Goal: Transaction & Acquisition: Purchase product/service

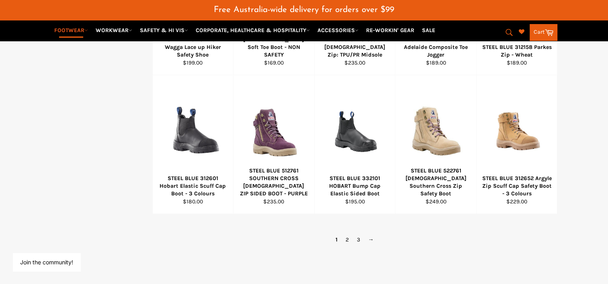
scroll to position [622, 0]
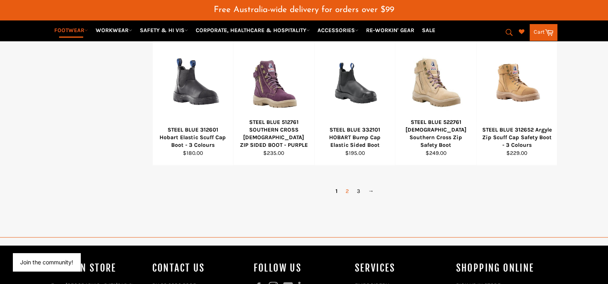
click at [344, 186] on link "2" at bounding box center [346, 192] width 11 height 12
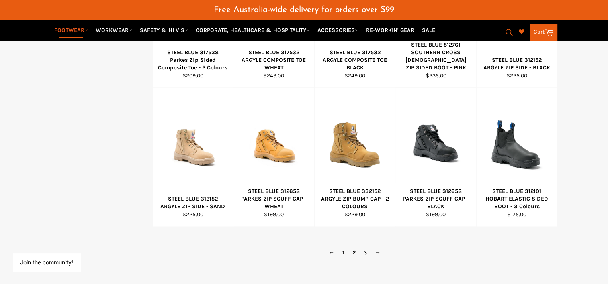
scroll to position [562, 0]
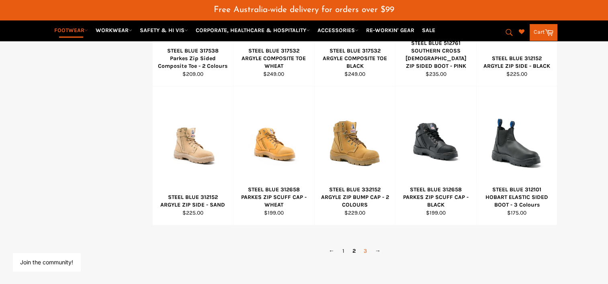
click at [363, 245] on link "3" at bounding box center [364, 251] width 11 height 12
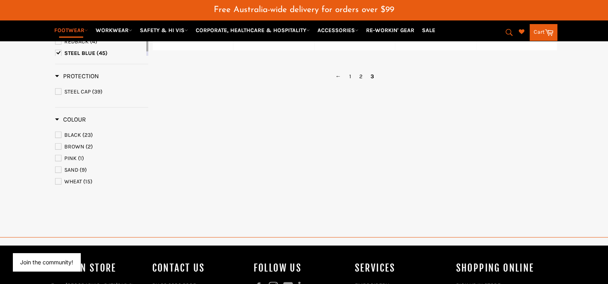
scroll to position [321, 0]
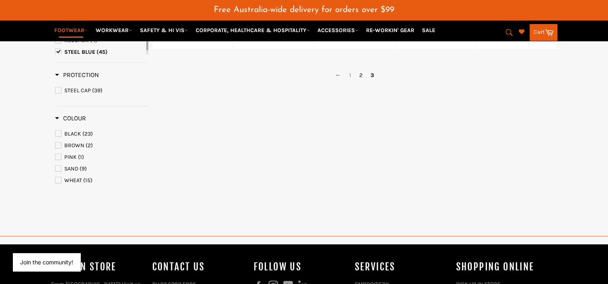
click at [350, 69] on link "1" at bounding box center [350, 75] width 10 height 12
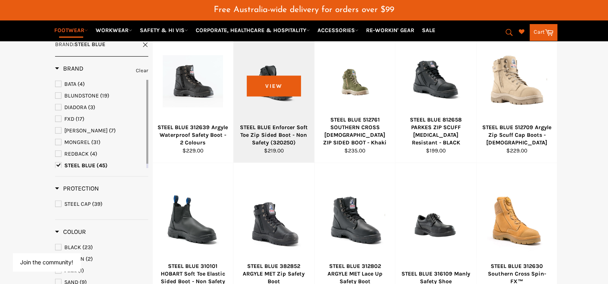
scroll to position [200, 0]
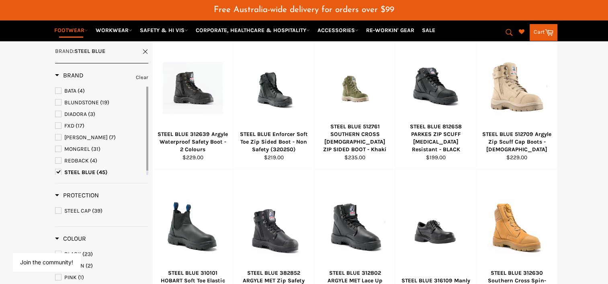
click at [509, 29] on icon "submit" at bounding box center [508, 32] width 9 height 9
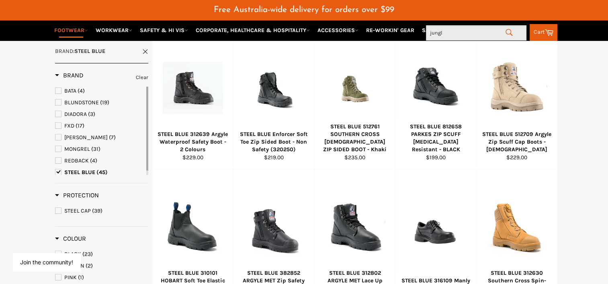
type input "jungle"
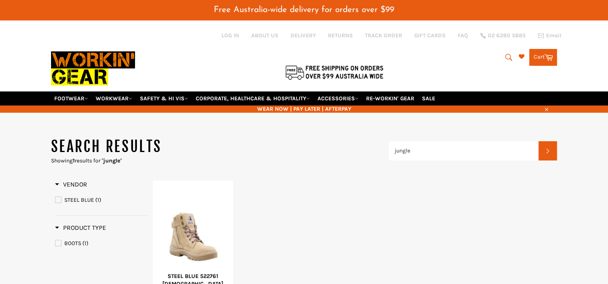
scroll to position [120, 0]
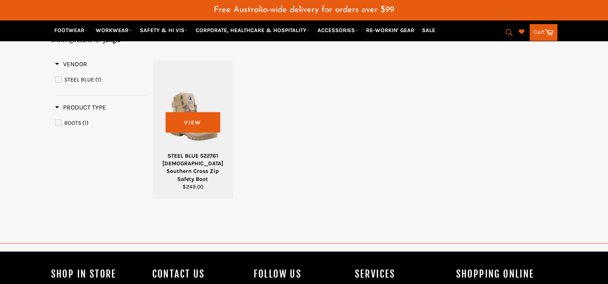
click at [195, 144] on div at bounding box center [193, 117] width 61 height 94
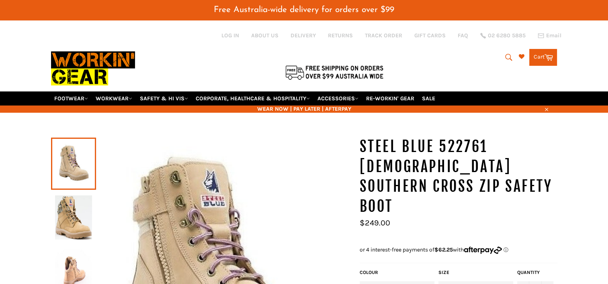
click at [73, 211] on img at bounding box center [73, 218] width 37 height 44
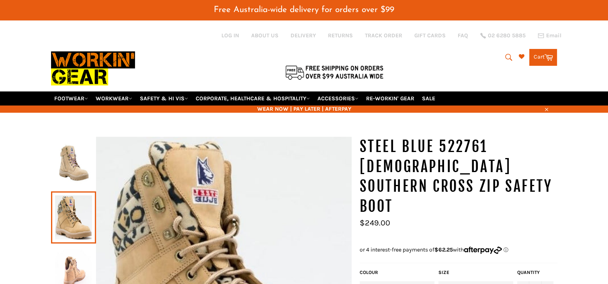
scroll to position [120, 0]
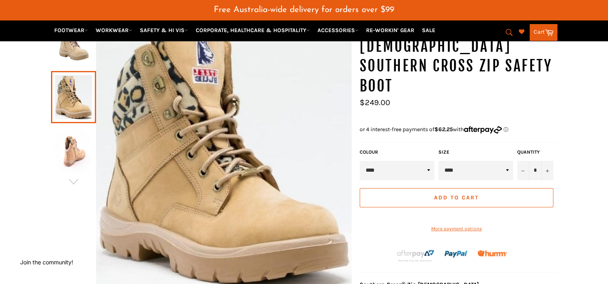
click at [57, 157] on img at bounding box center [73, 151] width 37 height 44
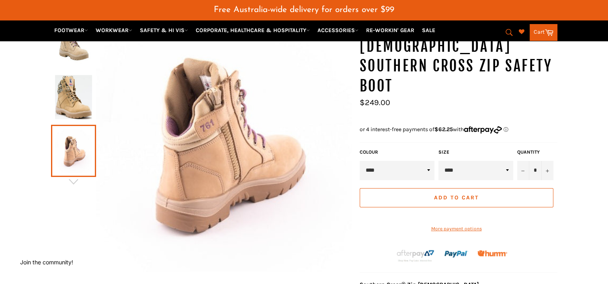
click at [72, 75] on img at bounding box center [73, 97] width 37 height 44
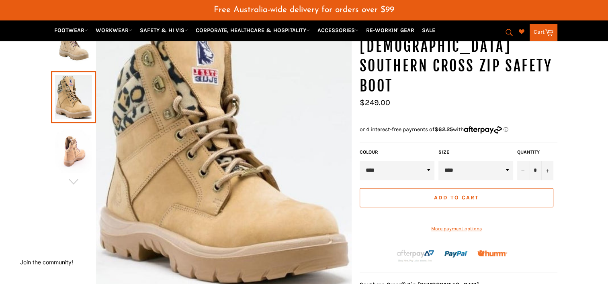
click at [396, 161] on select "**** ******" at bounding box center [396, 170] width 75 height 19
select select "******"
click at [359, 161] on select "**** ******" at bounding box center [396, 170] width 75 height 19
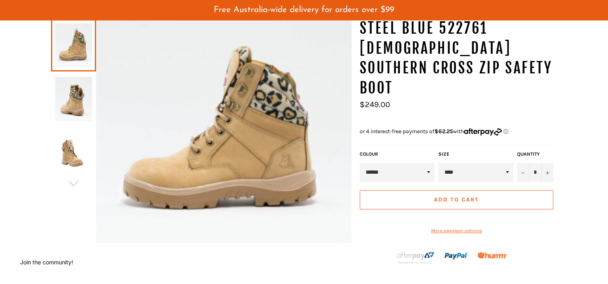
scroll to position [120, 0]
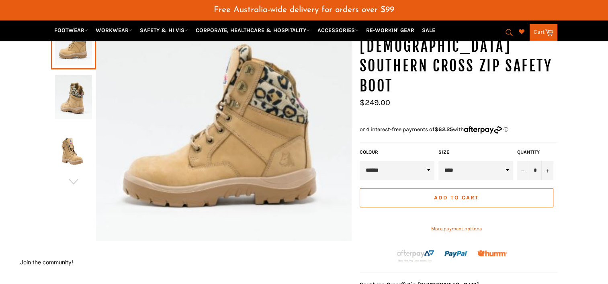
click at [70, 88] on img at bounding box center [73, 97] width 37 height 44
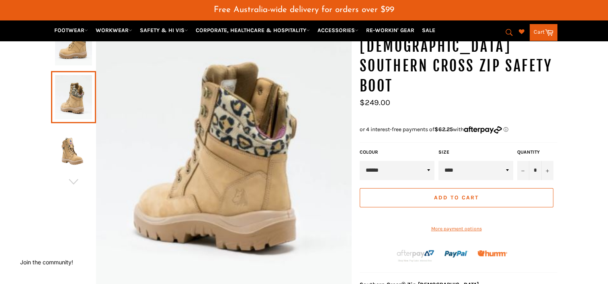
click at [69, 129] on img at bounding box center [73, 151] width 37 height 44
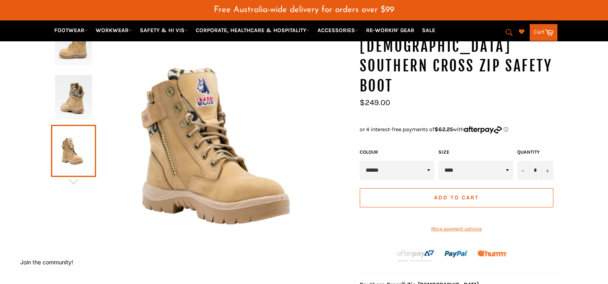
click at [65, 87] on img at bounding box center [73, 97] width 37 height 44
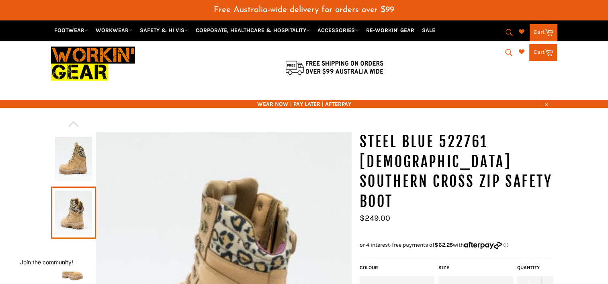
scroll to position [0, 0]
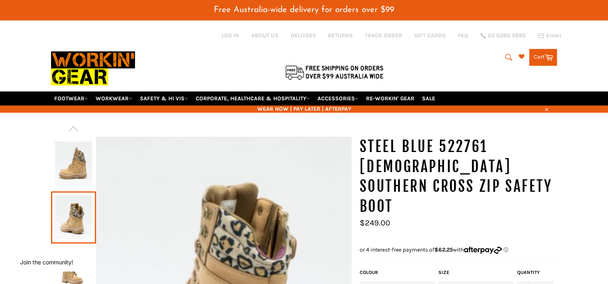
click at [80, 149] on img at bounding box center [73, 164] width 37 height 44
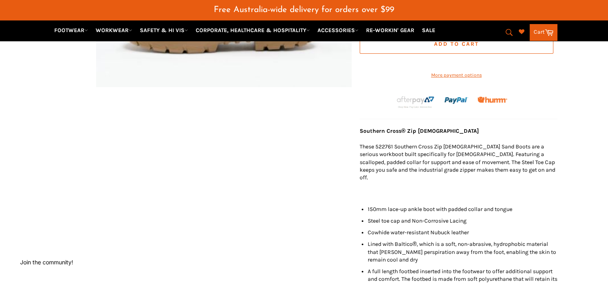
scroll to position [120, 0]
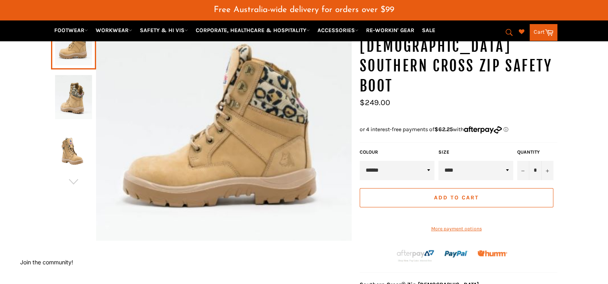
click at [457, 161] on select "**** **** ****** **** ****** **** ****** **** ****** **** ****** ***** ******* …" at bounding box center [475, 170] width 75 height 19
select select "****"
click at [438, 161] on select "**** **** ****** **** ****** **** ****** **** ****** **** ****** ***** ******* …" at bounding box center [475, 170] width 75 height 19
click at [448, 188] on button "Add to Cart" at bounding box center [456, 197] width 194 height 19
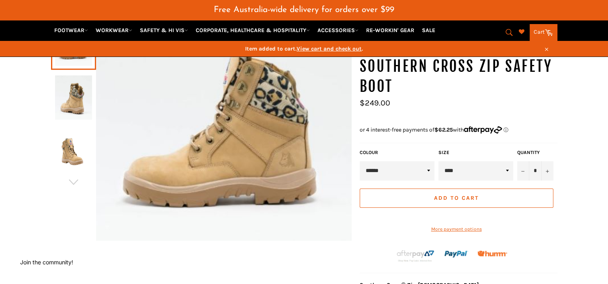
click at [535, 28] on link "Cart Cart" at bounding box center [543, 32] width 28 height 17
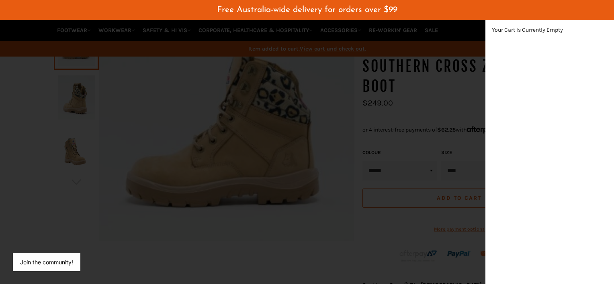
click at [338, 88] on div "modal" at bounding box center [307, 142] width 614 height 284
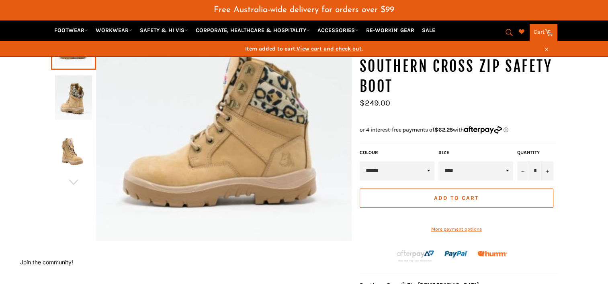
click at [328, 48] on span "View cart and check out" at bounding box center [328, 48] width 65 height 7
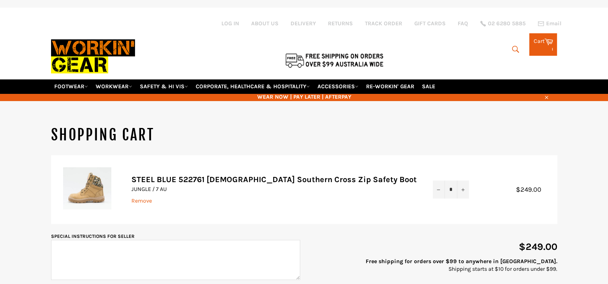
scroll to position [120, 0]
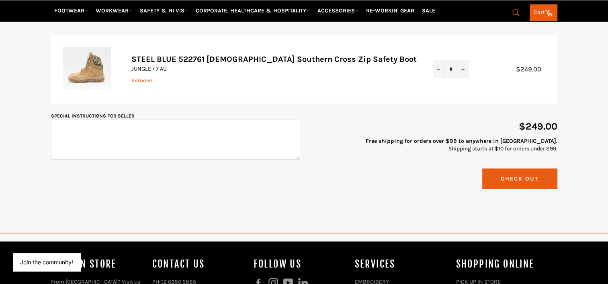
click at [508, 172] on button "Check Out" at bounding box center [519, 179] width 75 height 20
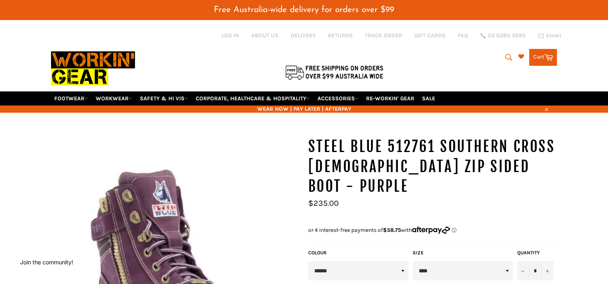
select select "****"
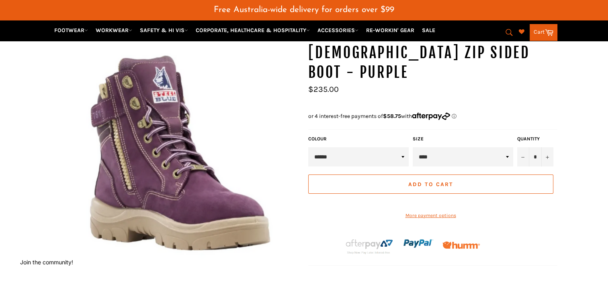
scroll to position [120, 0]
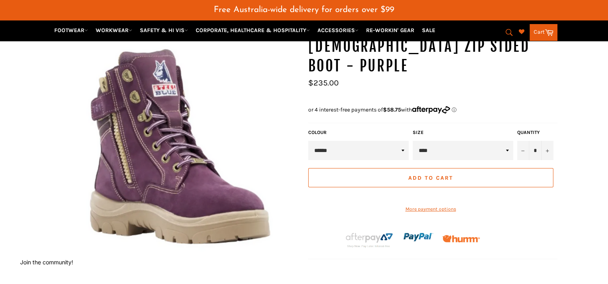
click at [423, 175] on span "Add to Cart" at bounding box center [430, 178] width 45 height 7
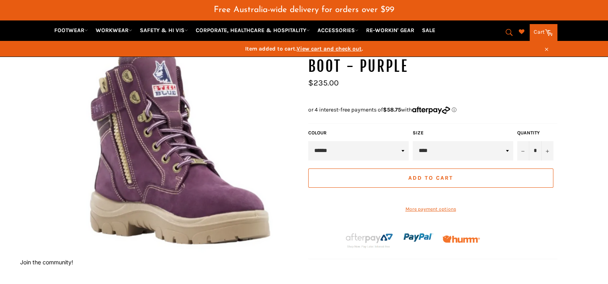
click at [345, 47] on span "View cart and check out" at bounding box center [328, 48] width 65 height 7
